Goal: Task Accomplishment & Management: Manage account settings

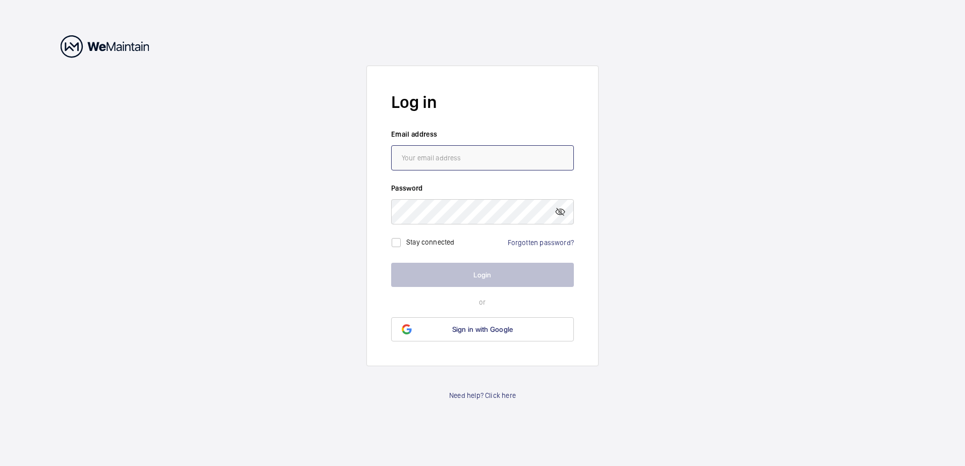
click at [418, 164] on input "email" at bounding box center [482, 157] width 183 height 25
type input "[PERSON_NAME][EMAIL_ADDRESS][PERSON_NAME][DOMAIN_NAME]"
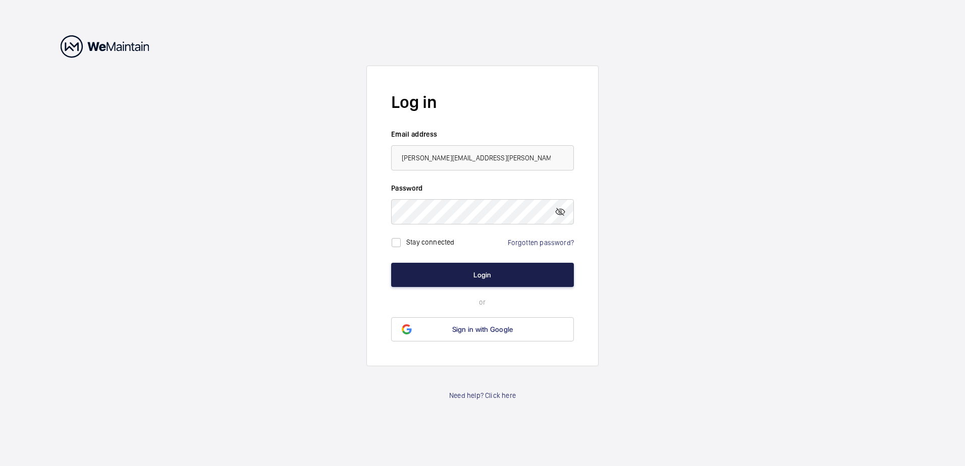
click at [466, 275] on button "Login" at bounding box center [482, 275] width 183 height 24
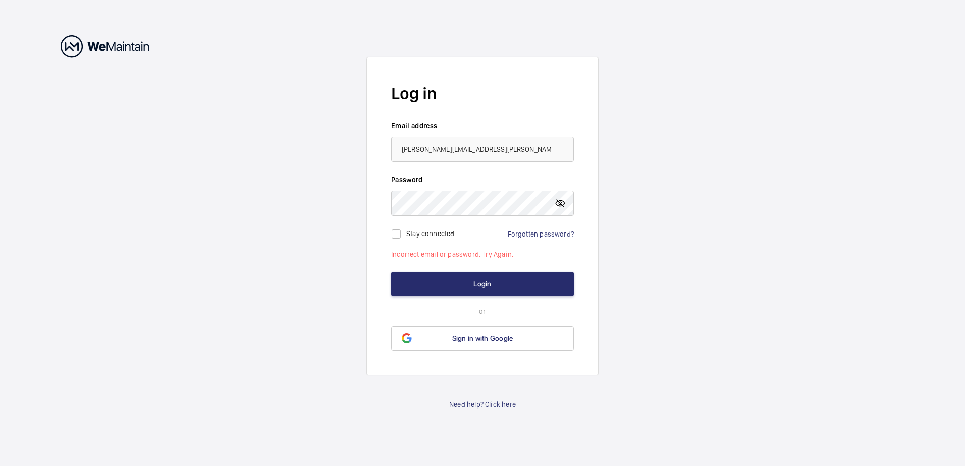
click at [561, 202] on mat-icon at bounding box center [560, 203] width 12 height 12
click at [454, 286] on button "Login" at bounding box center [482, 284] width 183 height 24
click at [377, 197] on form "Log in Email address [PERSON_NAME][EMAIL_ADDRESS][PERSON_NAME][DOMAIN_NAME] Pas…" at bounding box center [482, 216] width 232 height 318
click at [477, 288] on button "Login" at bounding box center [482, 284] width 183 height 24
